Goal: Task Accomplishment & Management: Use online tool/utility

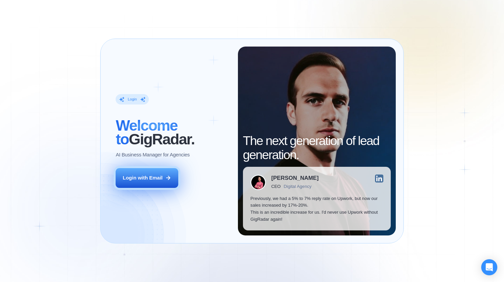
click at [165, 181] on icon at bounding box center [168, 178] width 6 height 6
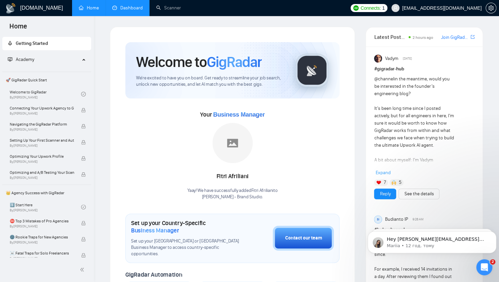
click at [129, 8] on link "Dashboard" at bounding box center [127, 8] width 31 height 6
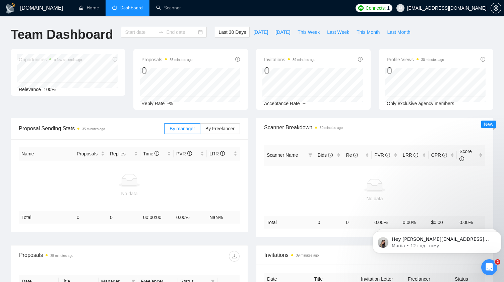
type input "[DATE]"
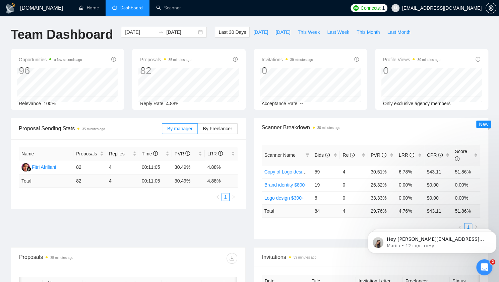
click at [132, 73] on div "Proposals 35 minutes ago 82 Reply Rate 4.88%" at bounding box center [188, 79] width 113 height 61
click at [103, 134] on div "Proposal Sending Stats 35 minutes ago" at bounding box center [90, 128] width 143 height 19
